Goal: Task Accomplishment & Management: Manage account settings

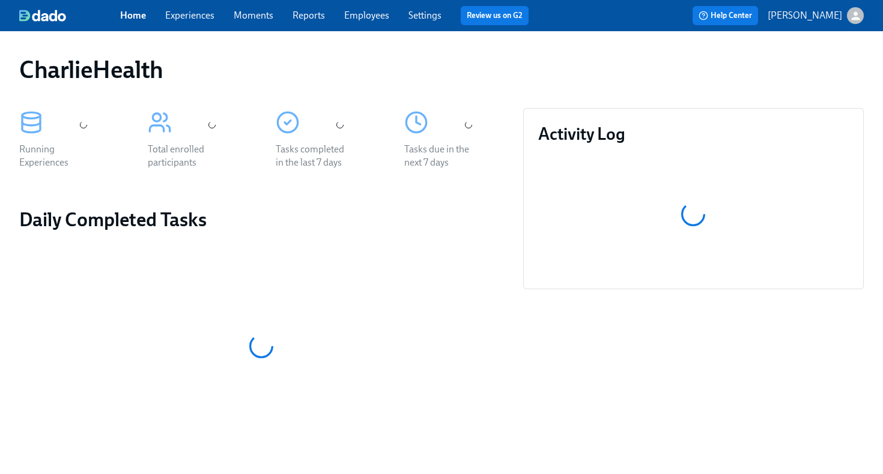
click at [380, 18] on link "Employees" at bounding box center [366, 15] width 45 height 11
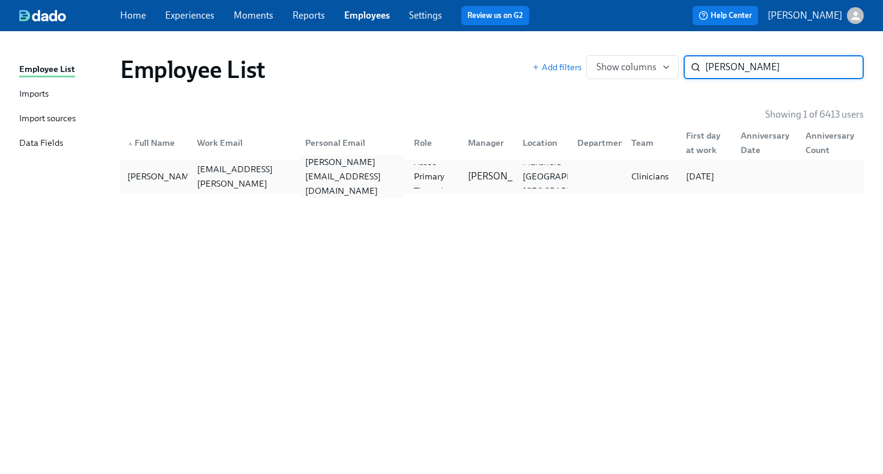
type input "[PERSON_NAME]"
click at [299, 176] on div "[PERSON_NAME][EMAIL_ADDRESS][DOMAIN_NAME]" at bounding box center [350, 177] width 109 height 24
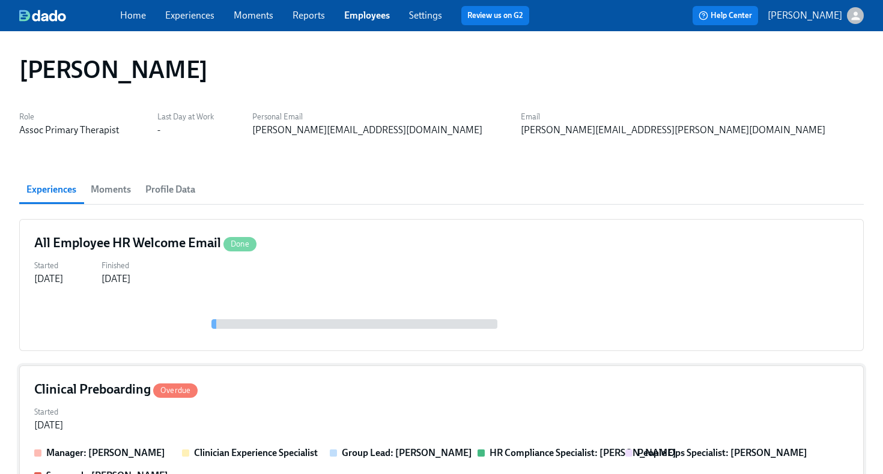
click at [653, 392] on div "Clinical Preboarding Overdue" at bounding box center [441, 390] width 814 height 18
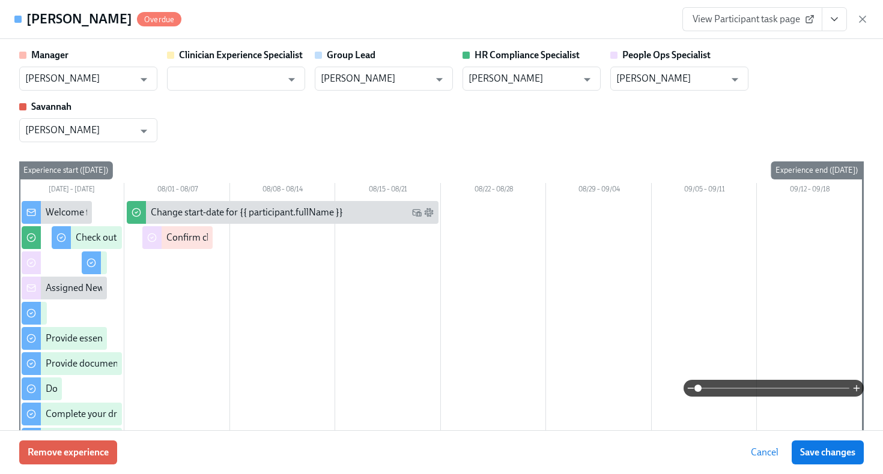
click at [832, 21] on icon "View task page" at bounding box center [834, 19] width 12 height 12
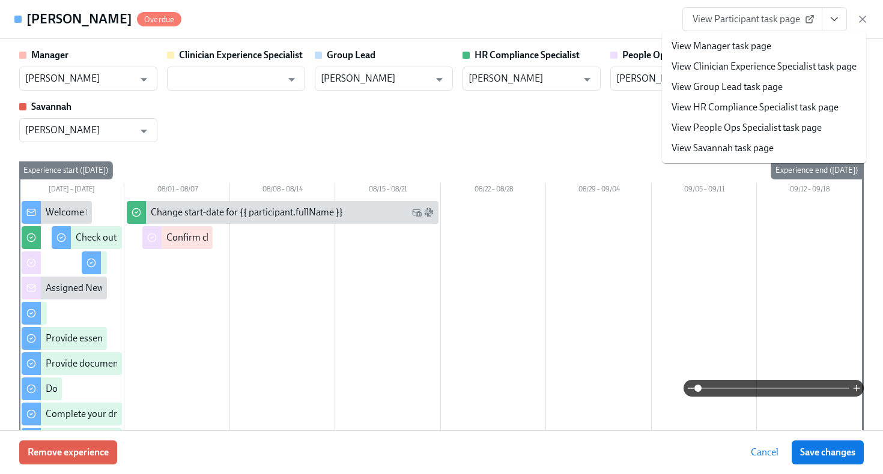
click at [754, 111] on link "View HR Compliance Specialist task page" at bounding box center [754, 107] width 167 height 13
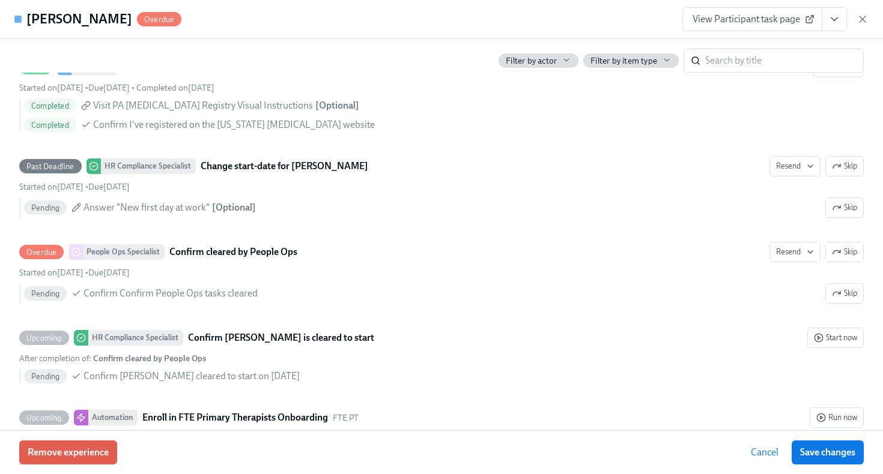
scroll to position [2371, 0]
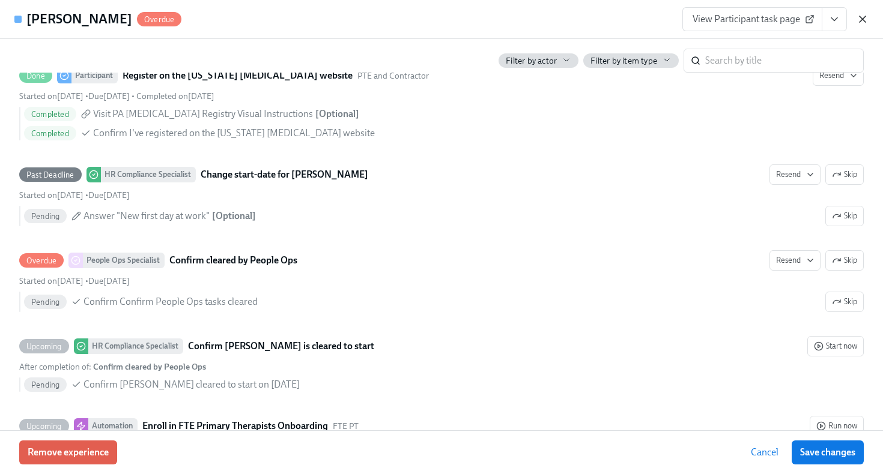
click at [867, 19] on icon "button" at bounding box center [862, 19] width 12 height 12
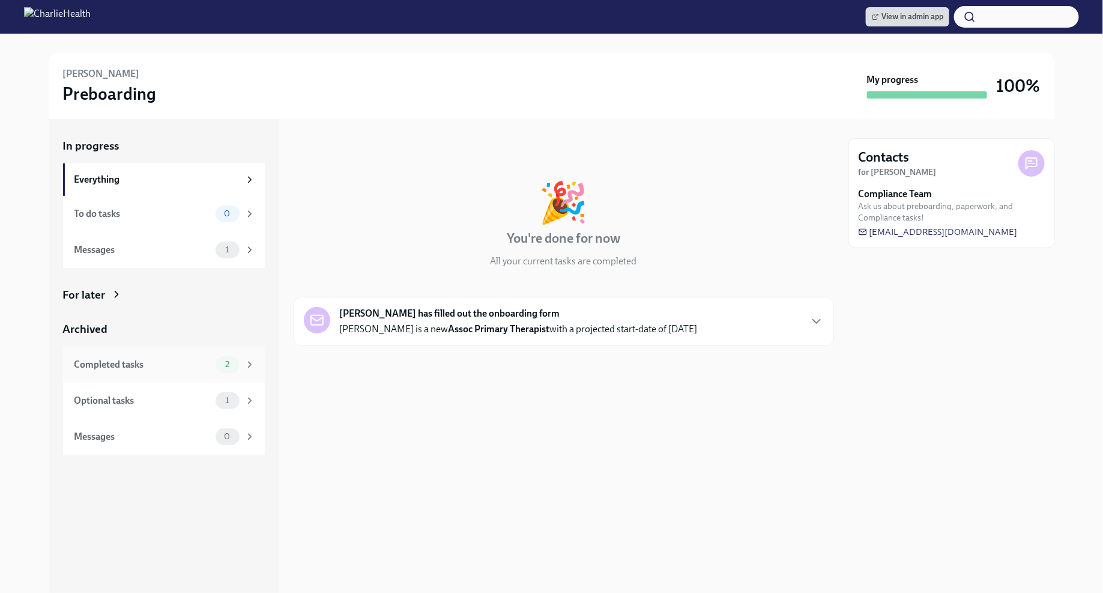
click at [243, 365] on div "2" at bounding box center [236, 364] width 40 height 17
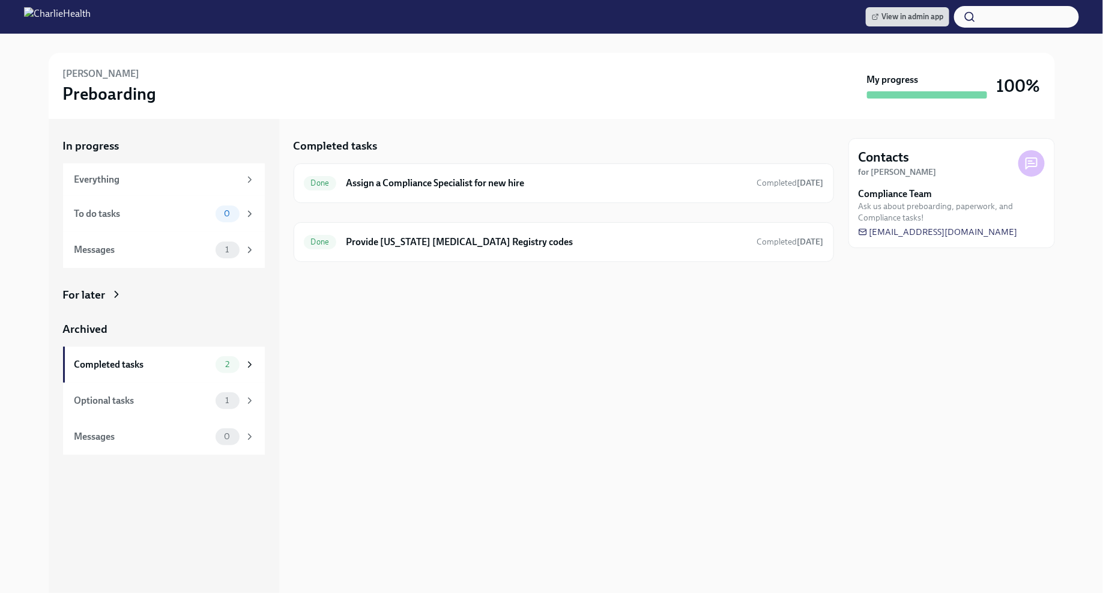
click at [109, 295] on div "For later" at bounding box center [164, 295] width 202 height 16
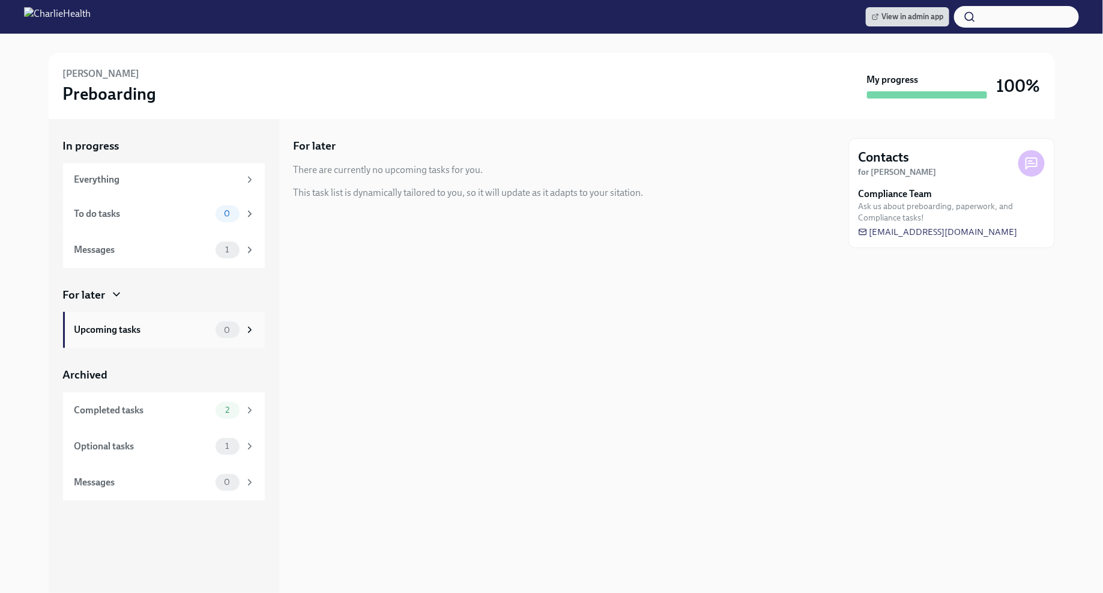
click at [153, 332] on div "Upcoming tasks" at bounding box center [142, 329] width 136 height 13
click at [246, 174] on icon at bounding box center [249, 179] width 11 height 11
